Goal: Find specific page/section: Find specific page/section

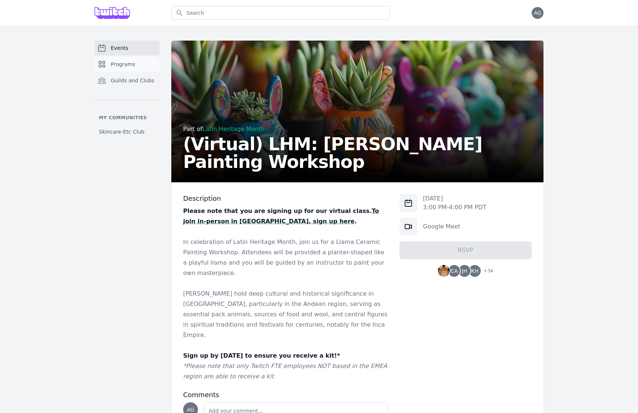
click at [115, 63] on span "Programs" at bounding box center [123, 64] width 24 height 7
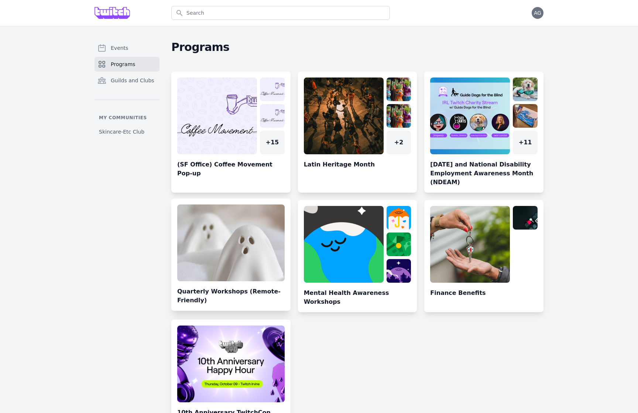
click at [258, 259] on link at bounding box center [230, 257] width 119 height 106
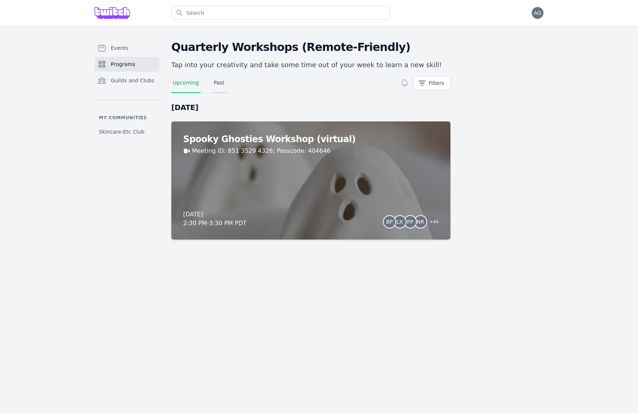
click at [219, 79] on link "Past" at bounding box center [219, 86] width 14 height 14
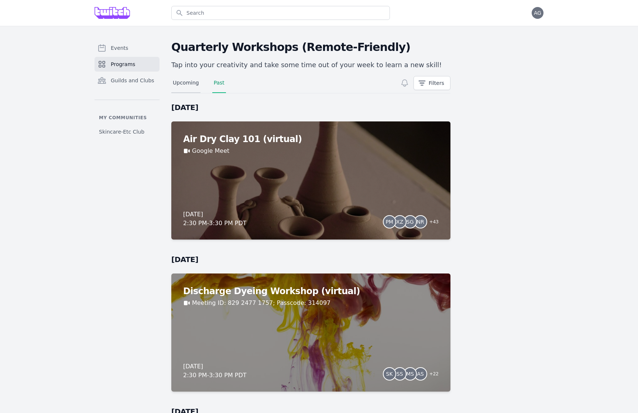
click at [186, 79] on link "Upcoming" at bounding box center [185, 86] width 29 height 14
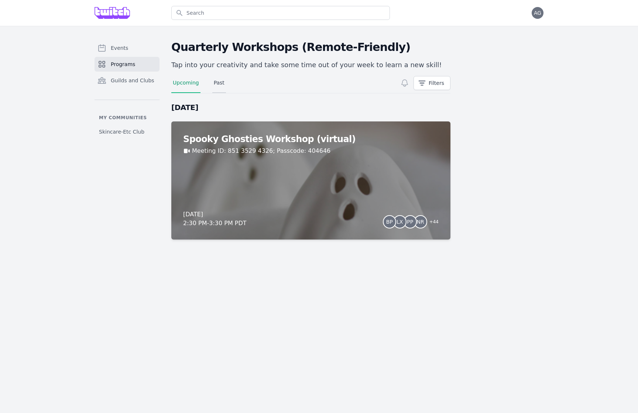
click at [213, 82] on link "Past" at bounding box center [219, 86] width 14 height 14
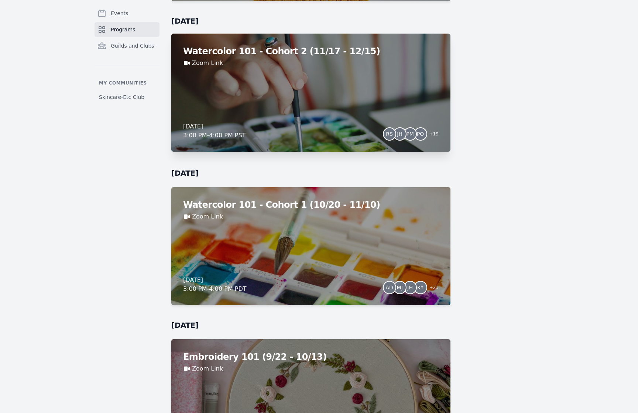
scroll to position [1072, 0]
